Goal: Task Accomplishment & Management: Manage account settings

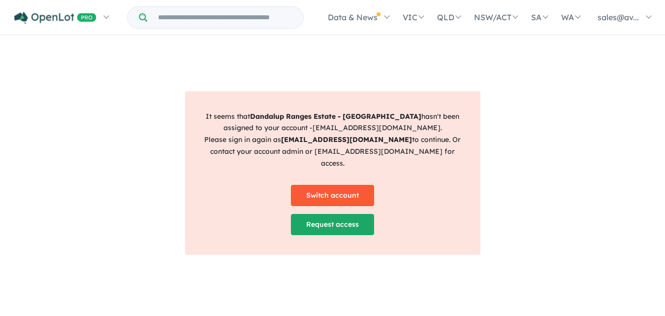
click at [317, 187] on link "Switch account" at bounding box center [332, 195] width 83 height 21
